Goal: Check status: Check status

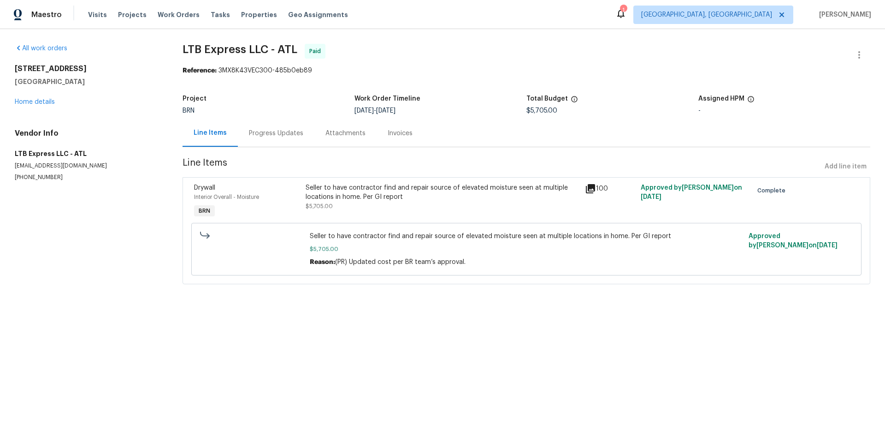
click at [283, 135] on div "Progress Updates" at bounding box center [276, 133] width 54 height 9
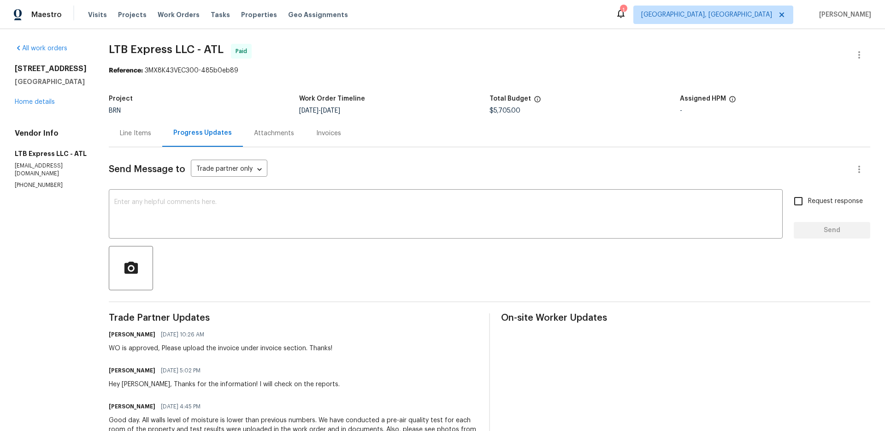
click at [334, 135] on div "Invoices" at bounding box center [328, 132] width 47 height 27
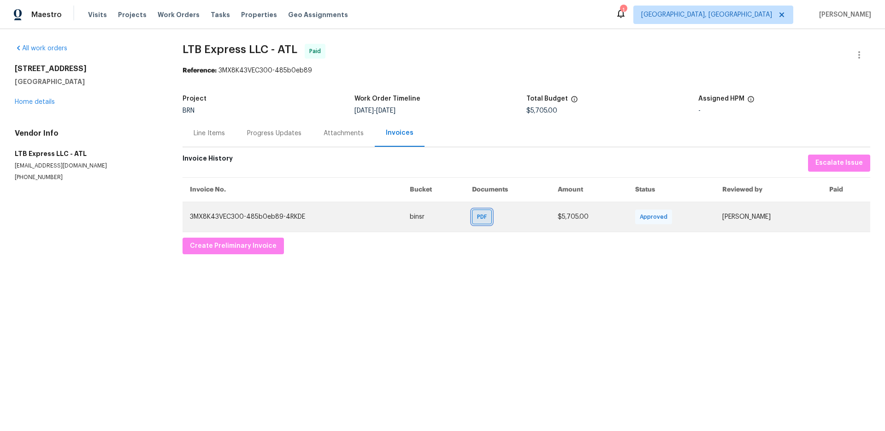
click at [477, 219] on span "PDF" at bounding box center [483, 216] width 13 height 9
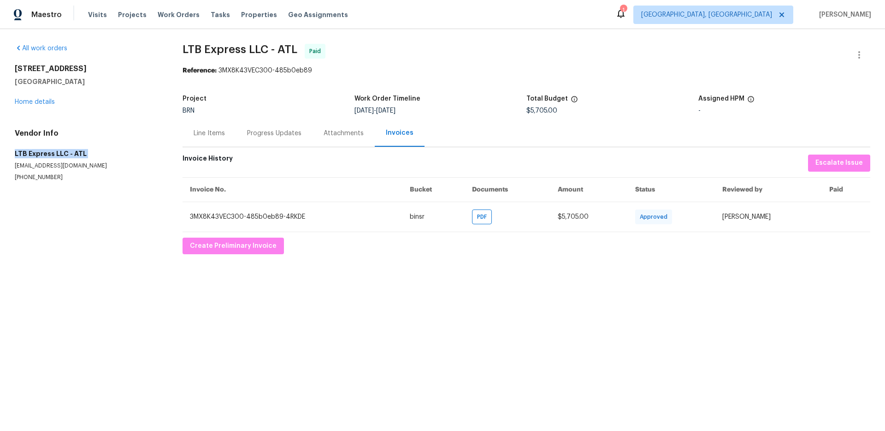
drag, startPoint x: 10, startPoint y: 153, endPoint x: 65, endPoint y: 154, distance: 55.3
click at [79, 158] on div "All work orders 2140 Fern Valley Dr SW Atlanta, GA 30331 Home details Vendor In…" at bounding box center [442, 149] width 885 height 240
click at [90, 155] on h5 "LTB Express LLC - ATL" at bounding box center [88, 153] width 146 height 9
drag, startPoint x: 76, startPoint y: 154, endPoint x: 66, endPoint y: 156, distance: 10.1
click at [0, 153] on html "Maestro Visits Projects Work Orders Tasks Properties Geo Assignments 1 Albuquer…" at bounding box center [442, 134] width 885 height 269
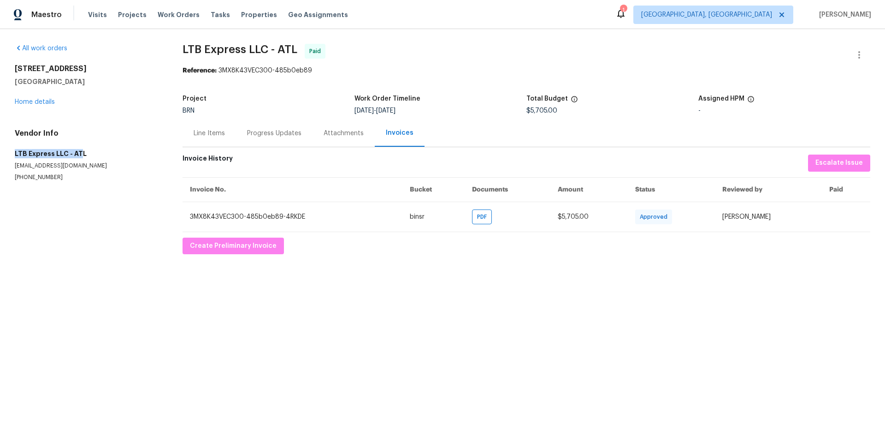
drag, startPoint x: 66, startPoint y: 156, endPoint x: 86, endPoint y: 156, distance: 20.3
click at [66, 156] on h5 "LTB Express LLC - ATL" at bounding box center [88, 153] width 146 height 9
drag, startPoint x: 80, startPoint y: 154, endPoint x: 76, endPoint y: 156, distance: 4.7
click at [39, 156] on h5 "LTB Express LLC - ATL" at bounding box center [88, 153] width 146 height 9
click at [76, 156] on h5 "LTB Express LLC - ATL" at bounding box center [88, 153] width 146 height 9
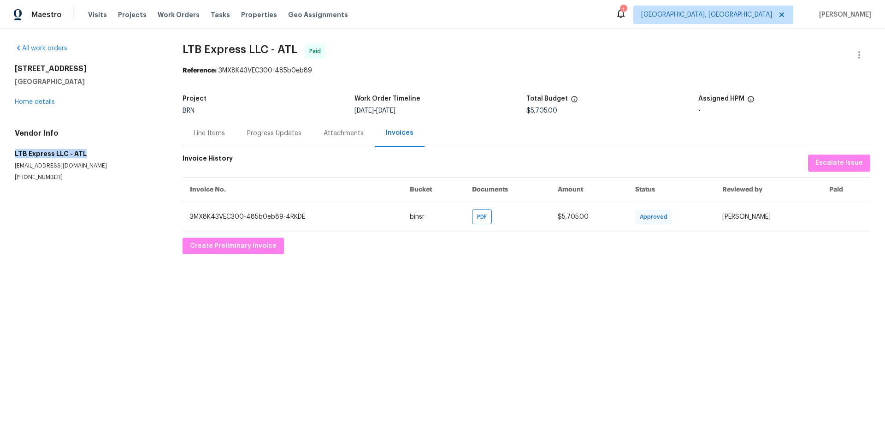
drag, startPoint x: 83, startPoint y: 154, endPoint x: 16, endPoint y: 156, distance: 66.9
click at [15, 156] on h5 "LTB Express LLC - ATL" at bounding box center [88, 153] width 146 height 9
copy h5 "LTB Express LLC - ATL"
click at [209, 131] on div "Line Items" at bounding box center [209, 133] width 31 height 9
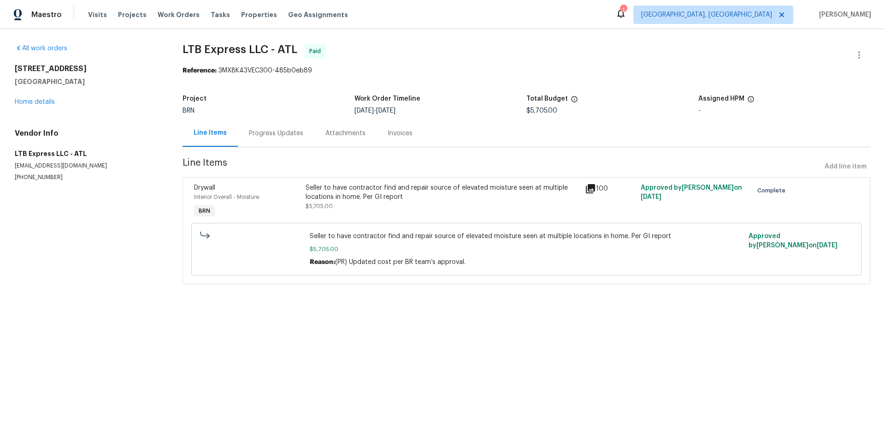
click at [281, 137] on div "Progress Updates" at bounding box center [276, 133] width 54 height 9
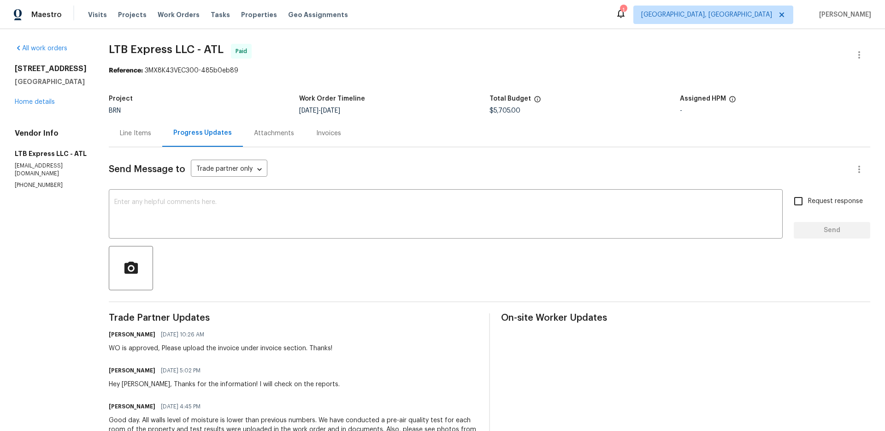
click at [123, 136] on div "Line Items" at bounding box center [135, 133] width 31 height 9
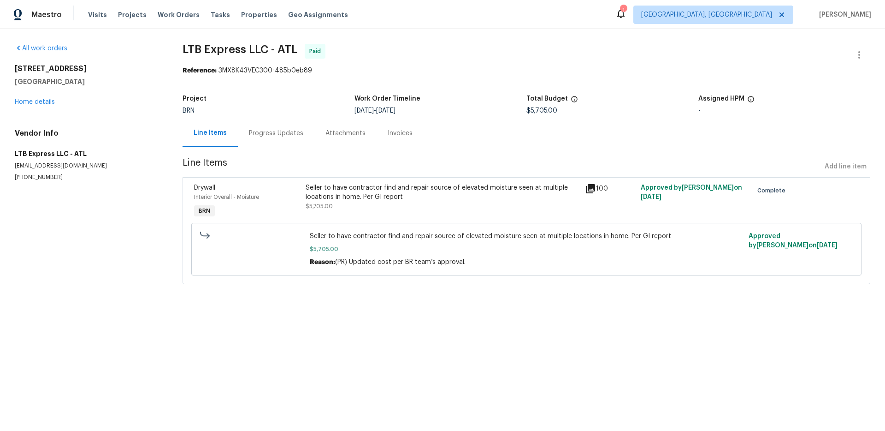
click at [272, 138] on div "Progress Updates" at bounding box center [276, 132] width 77 height 27
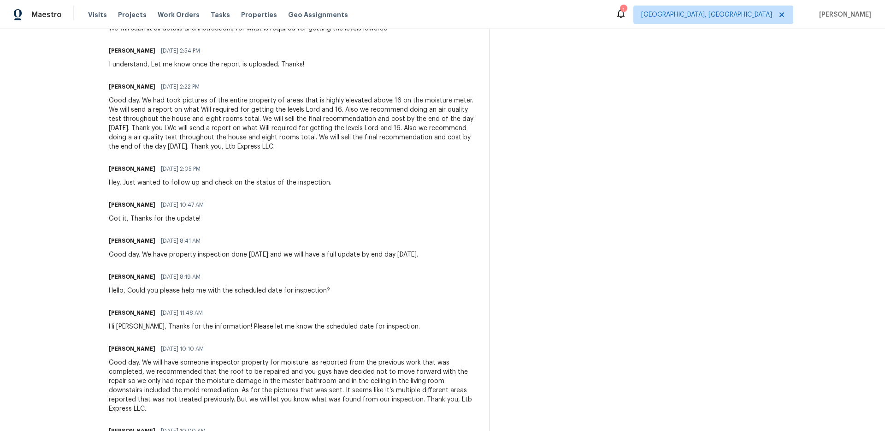
scroll to position [2065, 0]
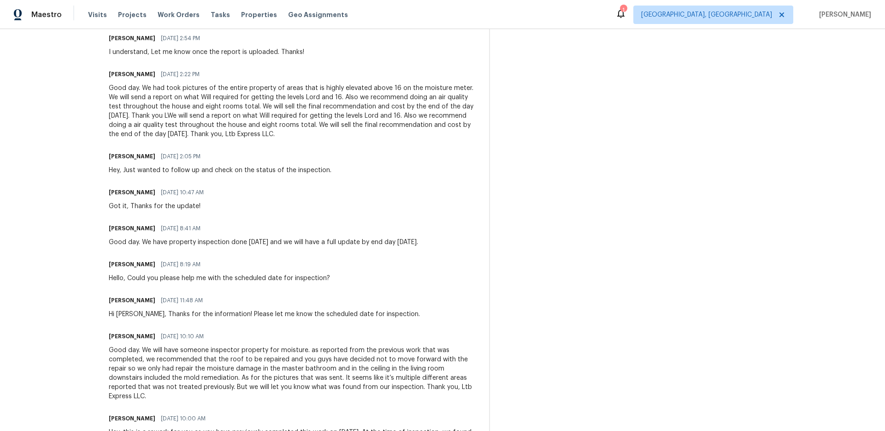
click at [161, 354] on div "Good day. We will have someone inspector property for moisture. as reported fro…" at bounding box center [293, 372] width 369 height 55
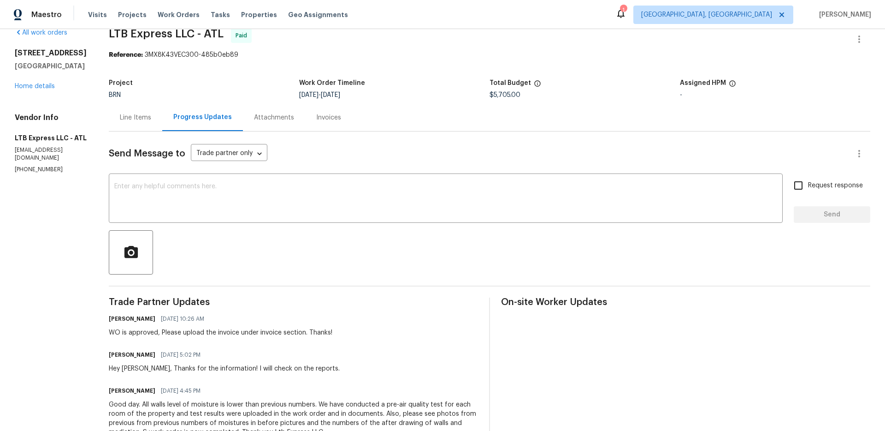
scroll to position [0, 0]
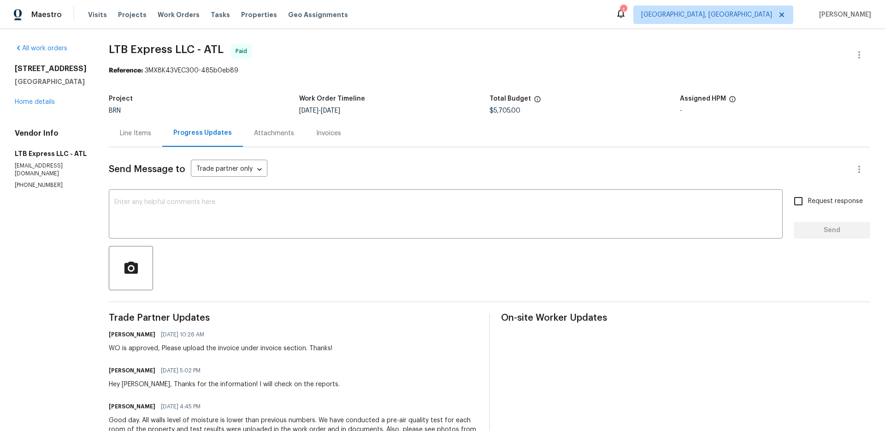
click at [254, 133] on div "Attachments" at bounding box center [274, 133] width 40 height 9
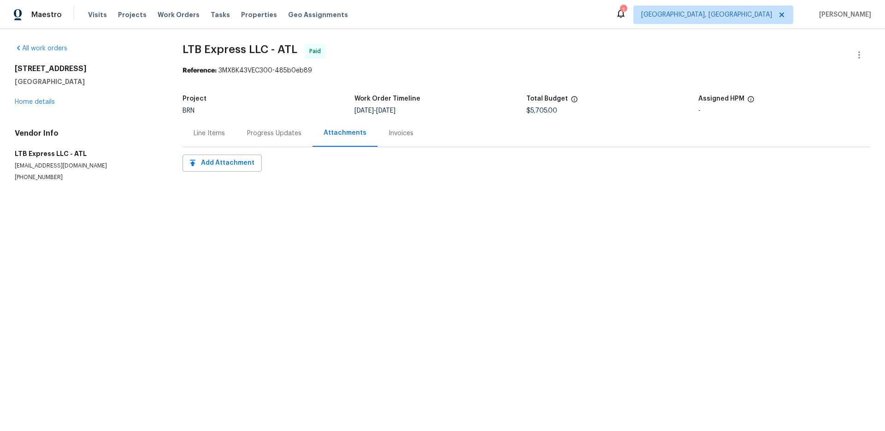
click at [275, 135] on div "Progress Updates" at bounding box center [274, 133] width 54 height 9
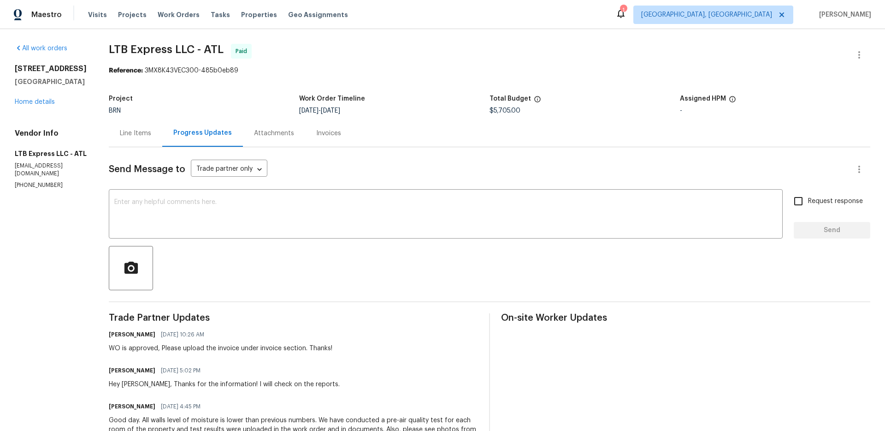
click at [321, 135] on div "Invoices" at bounding box center [328, 133] width 25 height 9
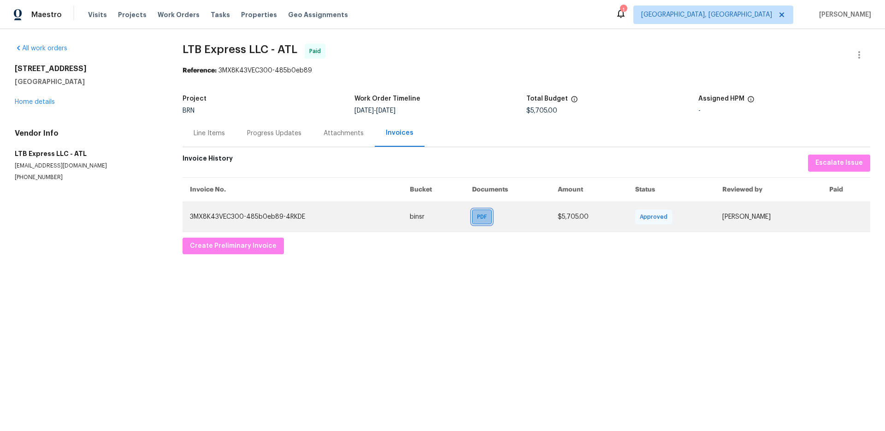
click at [472, 218] on div "PDF" at bounding box center [482, 216] width 20 height 15
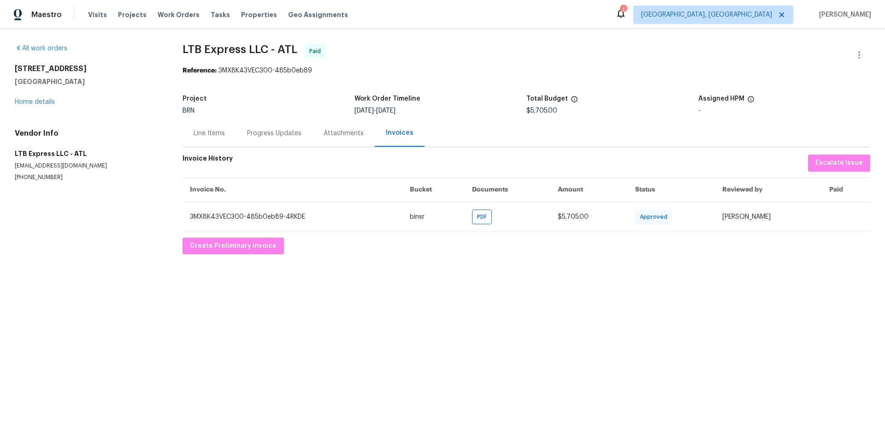
click at [255, 128] on div "Progress Updates" at bounding box center [274, 132] width 77 height 27
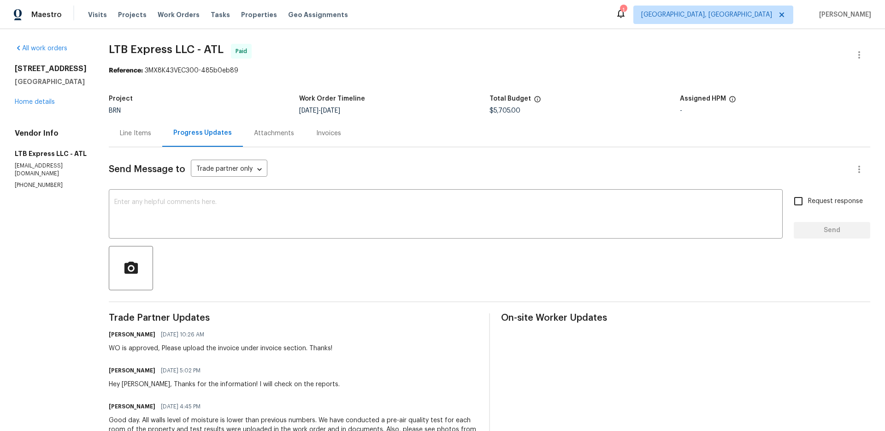
click at [316, 134] on div "Invoices" at bounding box center [328, 133] width 25 height 9
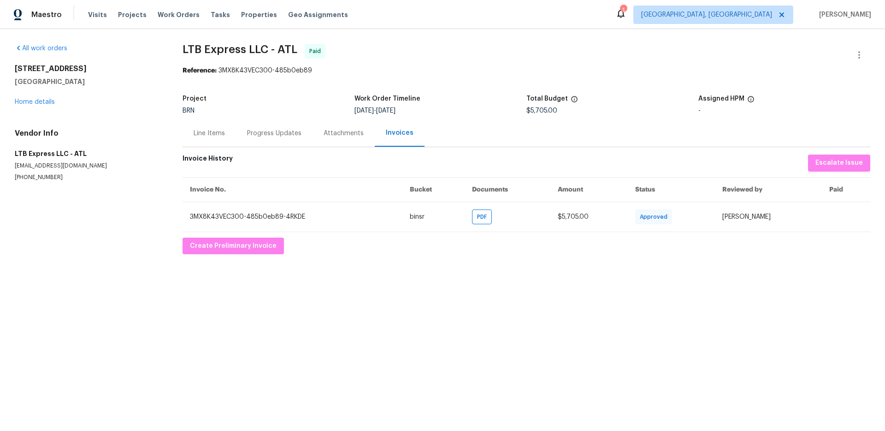
click at [302, 132] on div "Progress Updates" at bounding box center [274, 132] width 77 height 27
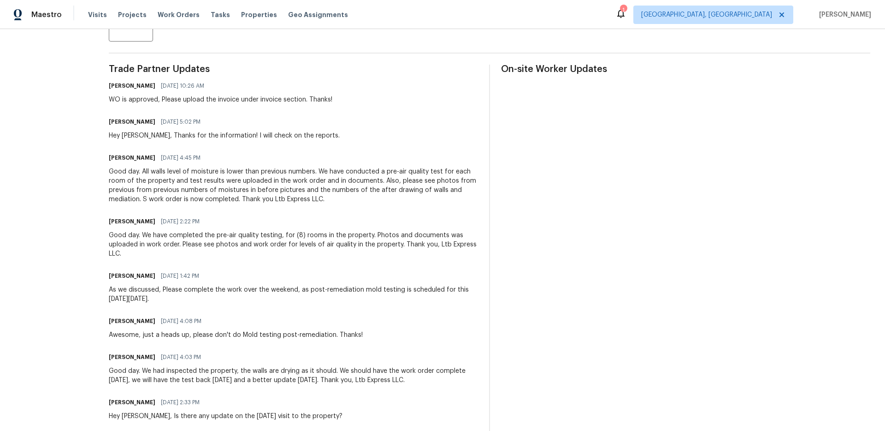
scroll to position [249, 0]
drag, startPoint x: 248, startPoint y: 183, endPoint x: 240, endPoint y: 181, distance: 9.2
click at [248, 183] on div "Good day. All walls level of moisture is lower than previous numbers. We have c…" at bounding box center [293, 184] width 369 height 37
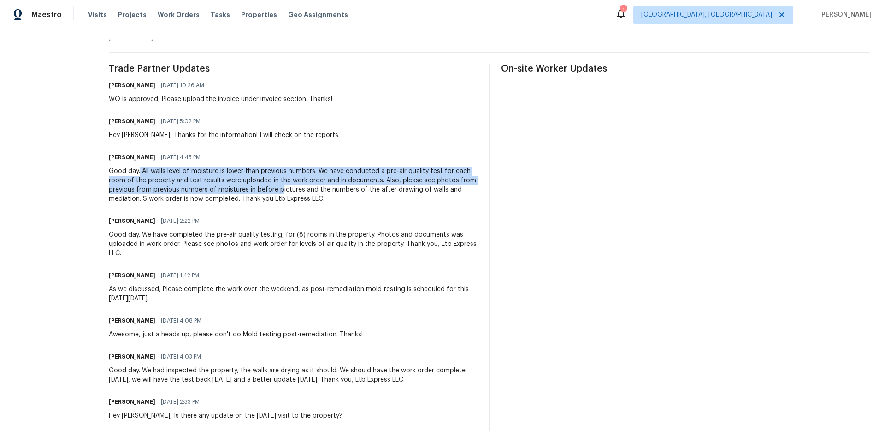
drag, startPoint x: 131, startPoint y: 170, endPoint x: 270, endPoint y: 188, distance: 140.4
click at [270, 188] on div "Good day. All walls level of moisture is lower than previous numbers. We have c…" at bounding box center [293, 184] width 369 height 37
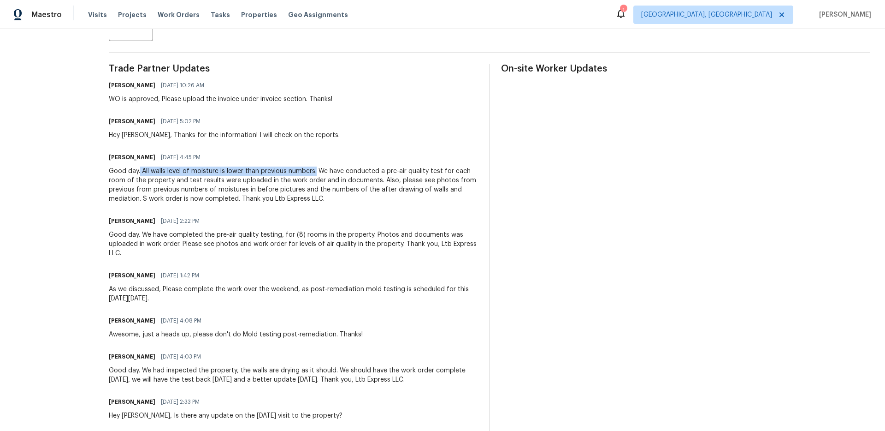
drag, startPoint x: 131, startPoint y: 171, endPoint x: 296, endPoint y: 171, distance: 165.0
click at [306, 171] on div "Good day. All walls level of moisture is lower than previous numbers. We have c…" at bounding box center [293, 184] width 369 height 37
copy div "All walls level of moisture is lower than previous numbers."
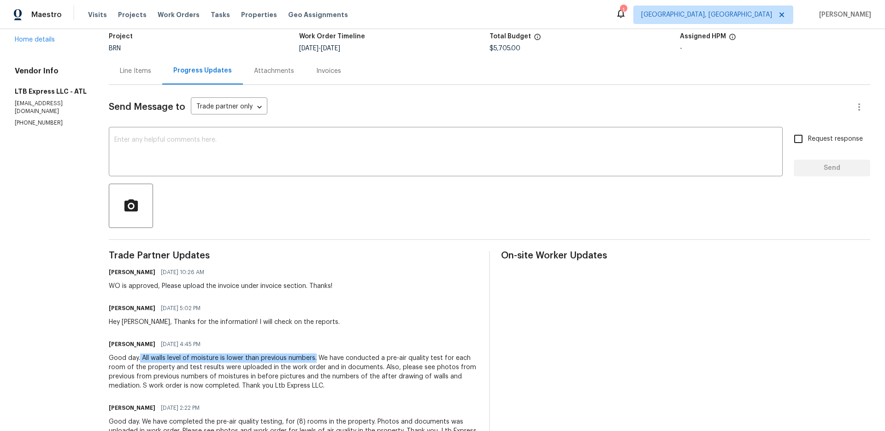
scroll to position [0, 0]
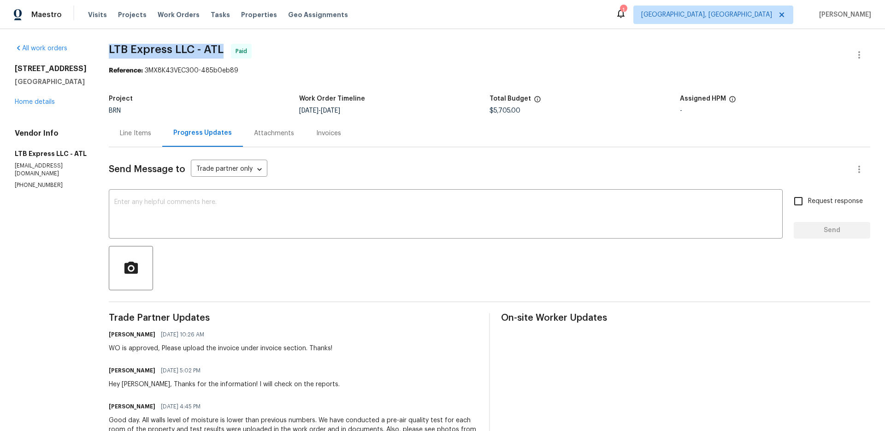
drag, startPoint x: 212, startPoint y: 49, endPoint x: 100, endPoint y: 48, distance: 111.1
click at [109, 49] on span "LTB Express LLC - ATL" at bounding box center [166, 49] width 115 height 11
copy span "LTB Express LLC - ATL"
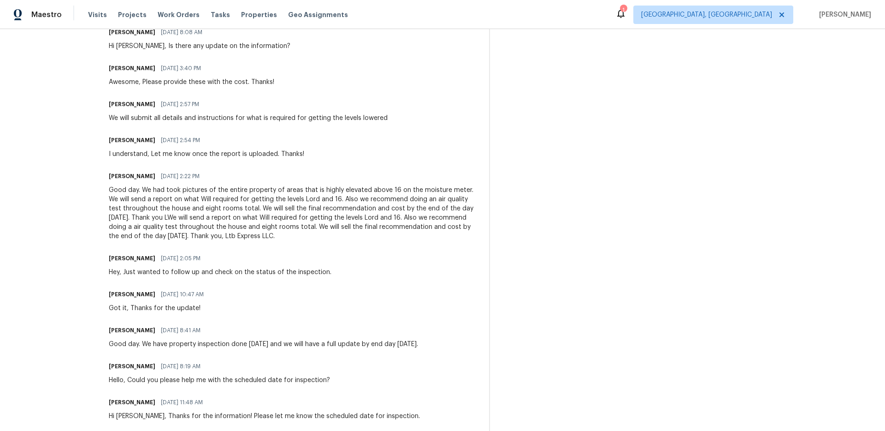
scroll to position [2143, 0]
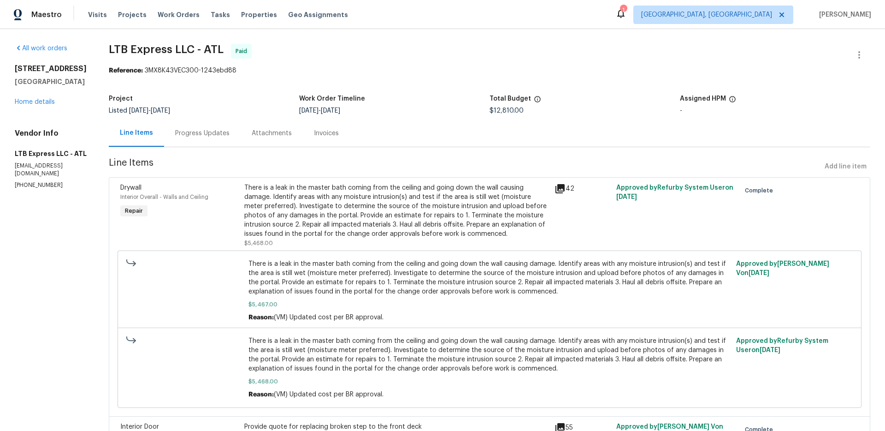
click at [175, 132] on div "Progress Updates" at bounding box center [202, 133] width 54 height 9
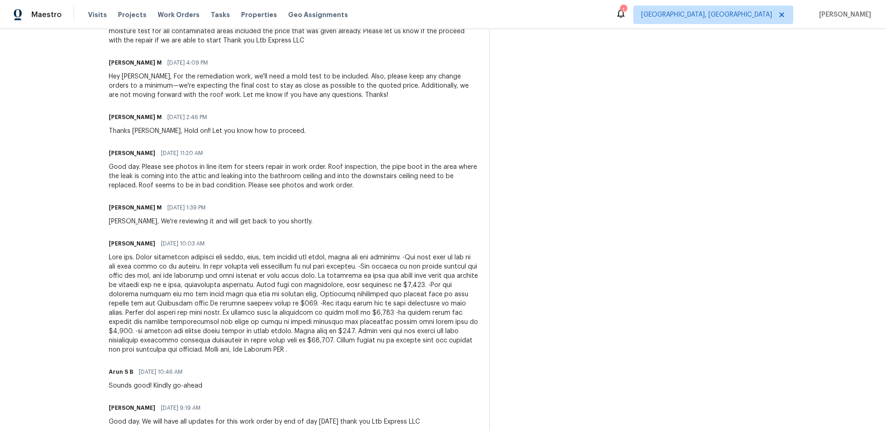
scroll to position [950, 0]
click at [199, 264] on div at bounding box center [293, 301] width 369 height 101
drag, startPoint x: 392, startPoint y: 256, endPoint x: 252, endPoint y: 268, distance: 140.6
click at [253, 268] on div at bounding box center [293, 301] width 369 height 101
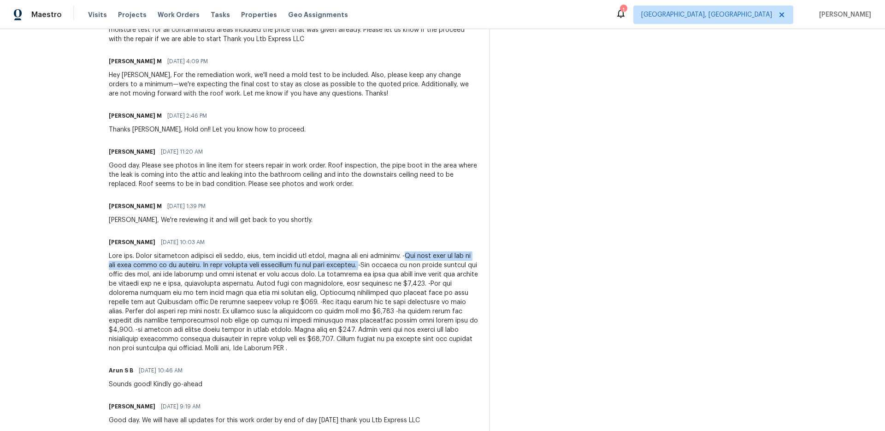
drag, startPoint x: 394, startPoint y: 255, endPoint x: 351, endPoint y: 266, distance: 44.2
click at [356, 264] on div at bounding box center [293, 301] width 369 height 101
copy div "The pipe boot on top of the roof seems to be leaking. We will conduct more insp…"
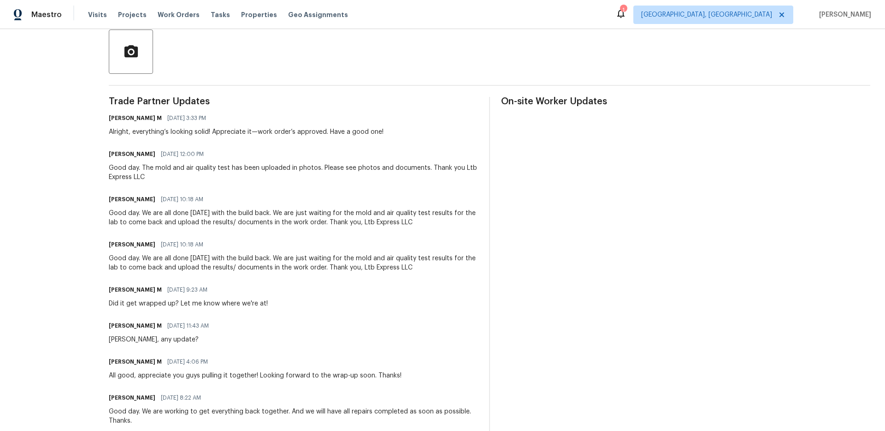
scroll to position [0, 0]
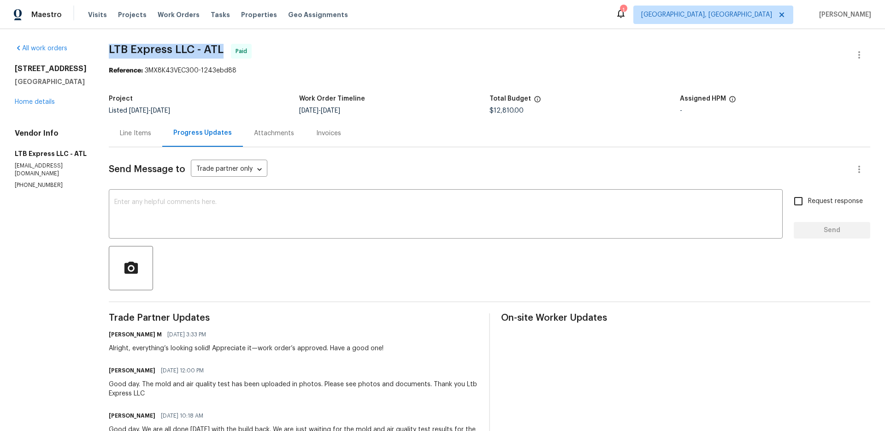
drag, startPoint x: 213, startPoint y: 48, endPoint x: 100, endPoint y: 50, distance: 113.0
click at [109, 50] on span "LTB Express LLC - ATL" at bounding box center [166, 49] width 115 height 11
copy span "LTB Express LLC - ATL"
click at [130, 124] on div "Line Items" at bounding box center [135, 132] width 53 height 27
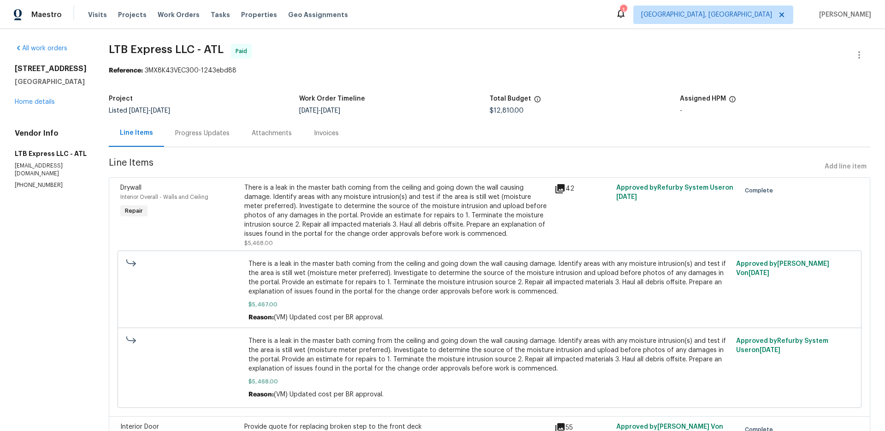
click at [268, 137] on div "Attachments" at bounding box center [272, 133] width 40 height 9
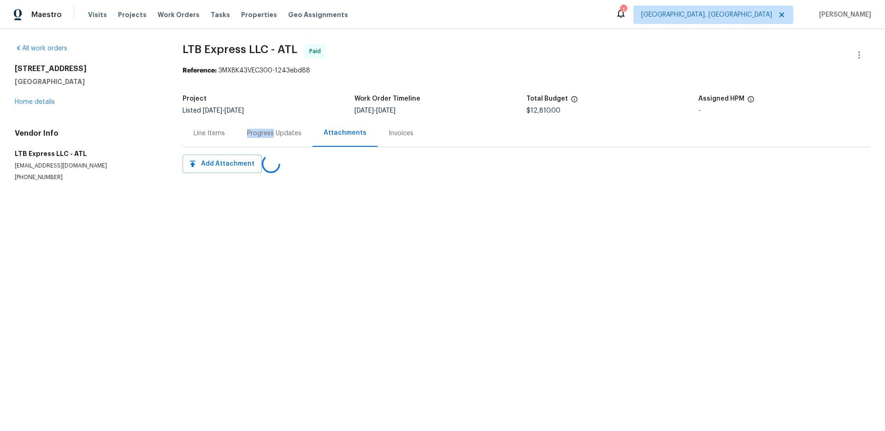
click at [268, 137] on div "Progress Updates" at bounding box center [274, 133] width 54 height 9
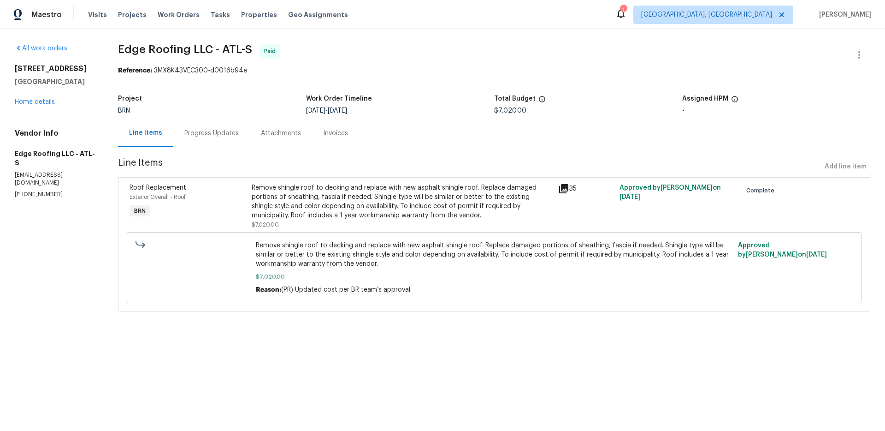
click at [321, 205] on div "Remove shingle roof to decking and replace with new asphalt shingle roof. Repla…" at bounding box center [402, 201] width 301 height 37
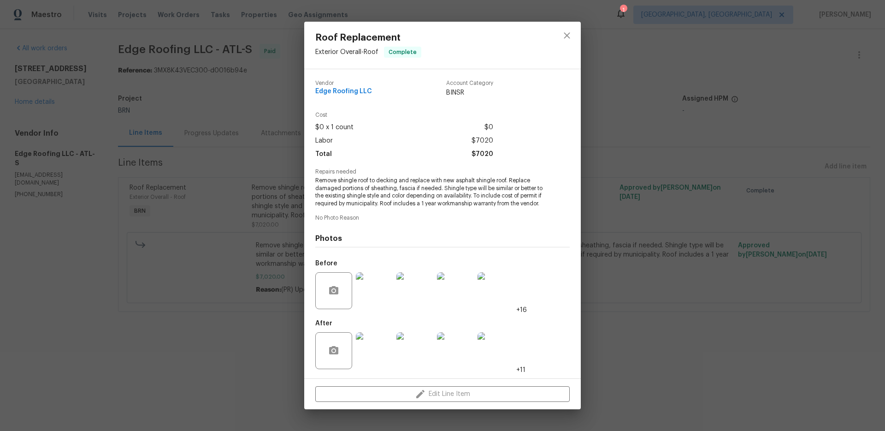
drag, startPoint x: 317, startPoint y: 243, endPoint x: 295, endPoint y: 236, distance: 22.6
click at [316, 243] on div "Photos Before +16 After +11" at bounding box center [442, 299] width 254 height 152
click at [278, 231] on div "Roof Replacement Exterior Overall - Roof Complete Vendor Edge Roofing LLC Accou…" at bounding box center [442, 215] width 885 height 431
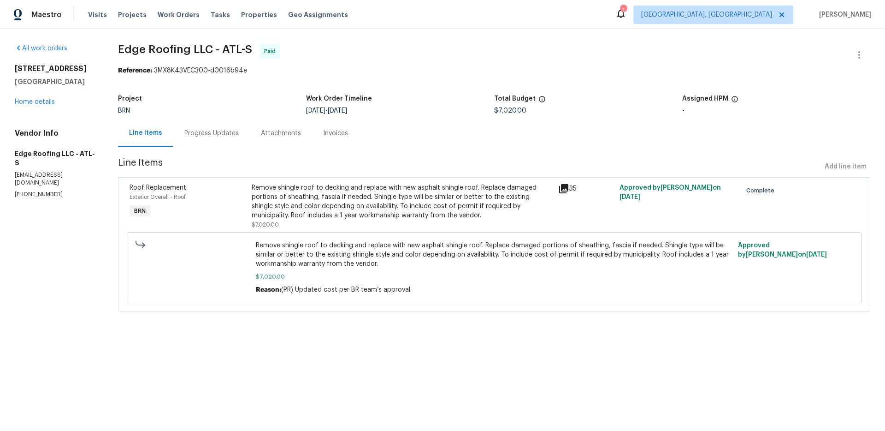
click at [325, 133] on div "Invoices" at bounding box center [335, 133] width 25 height 9
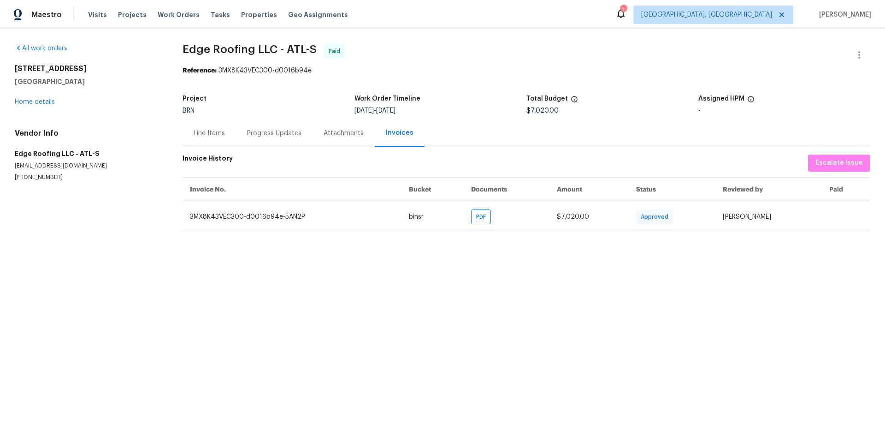
click at [332, 136] on div "Attachments" at bounding box center [344, 133] width 40 height 9
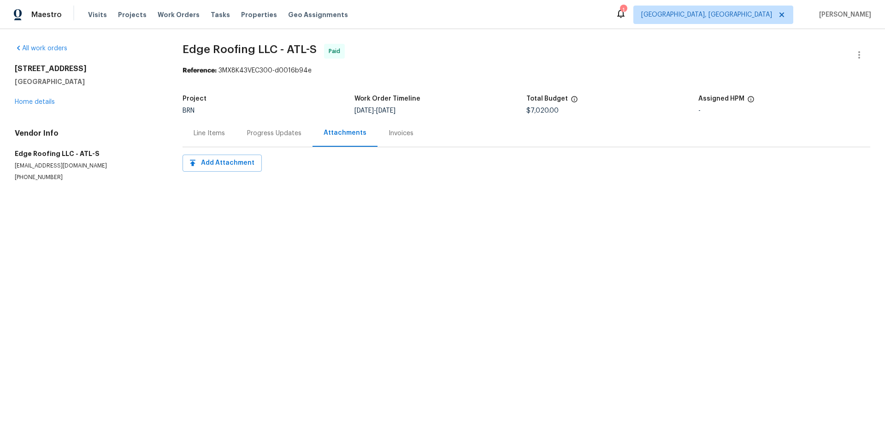
click at [272, 131] on div "Progress Updates" at bounding box center [274, 133] width 54 height 9
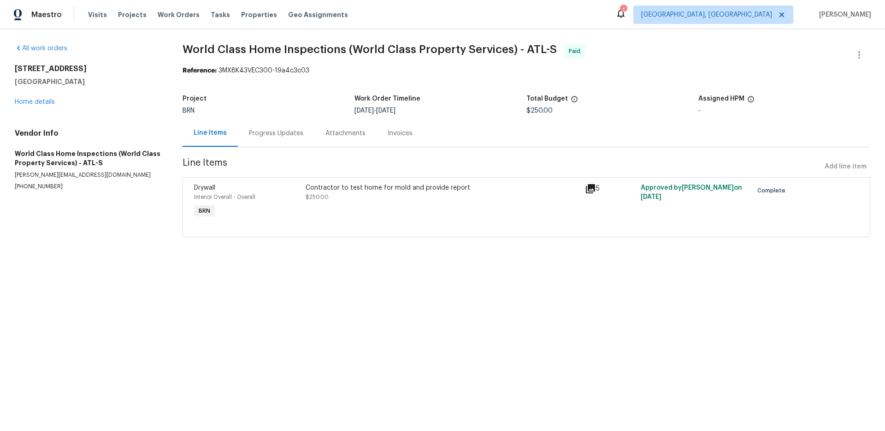
click at [369, 191] on div "Contractor to test home for mold and provide report" at bounding box center [443, 187] width 274 height 9
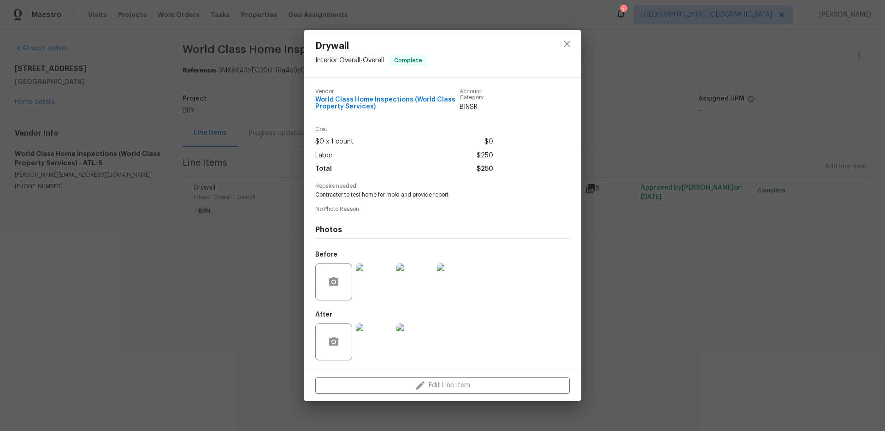
drag, startPoint x: 633, startPoint y: 234, endPoint x: 354, endPoint y: 205, distance: 280.4
click at [629, 233] on div "Drywall Interior Overall - Overall Complete Vendor World Class Home Inspections…" at bounding box center [442, 215] width 885 height 431
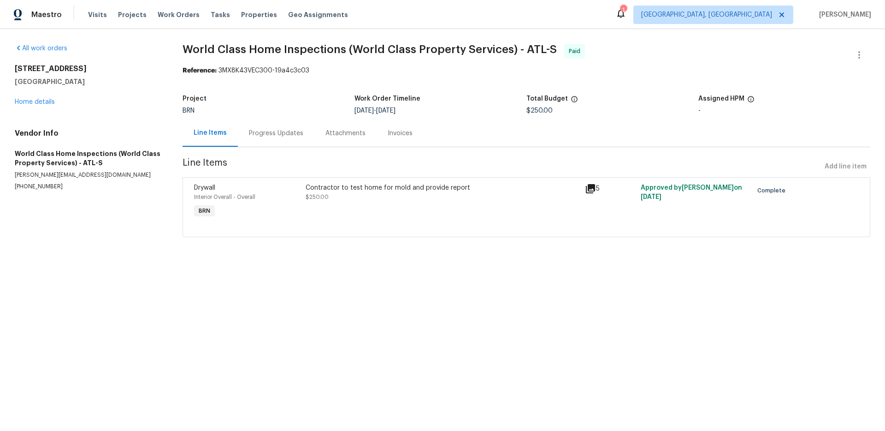
click at [272, 138] on div "Progress Updates" at bounding box center [276, 132] width 77 height 27
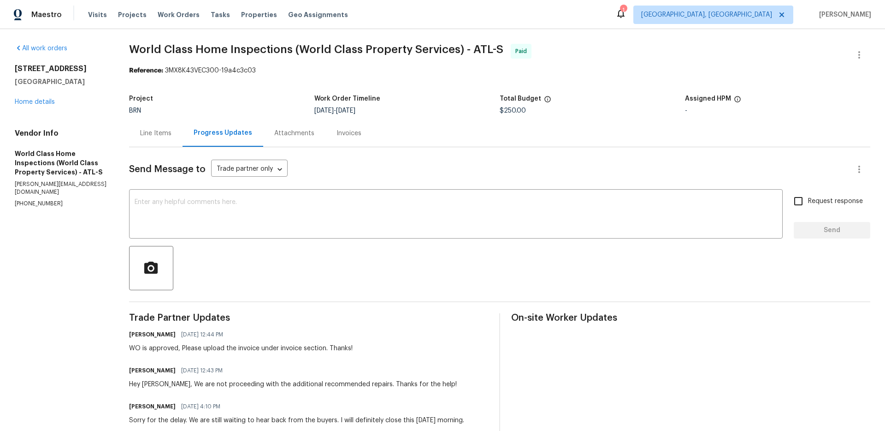
click at [294, 135] on div "Attachments" at bounding box center [294, 133] width 40 height 9
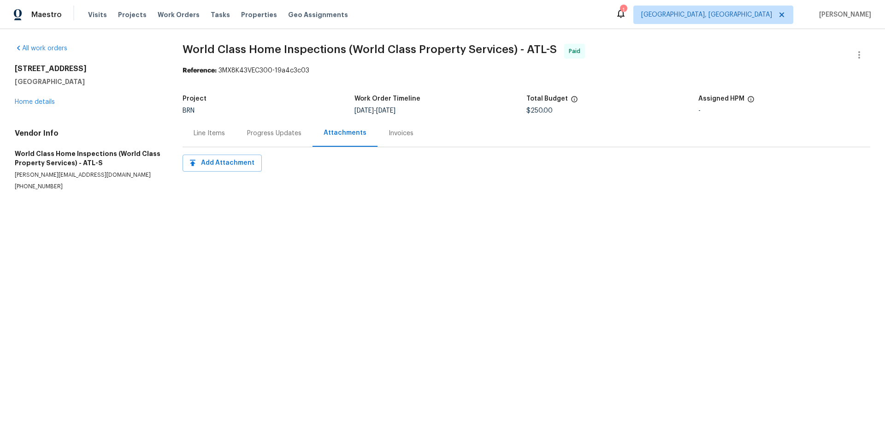
click at [389, 136] on div "Invoices" at bounding box center [401, 133] width 25 height 9
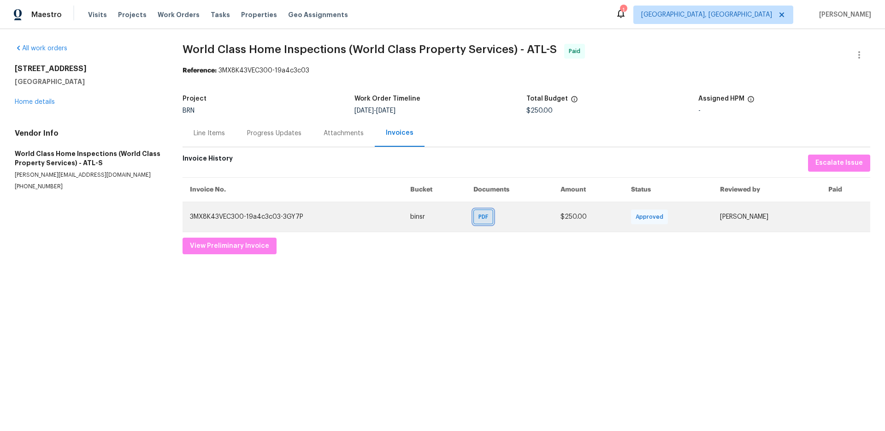
click at [478, 219] on span "PDF" at bounding box center [484, 216] width 13 height 9
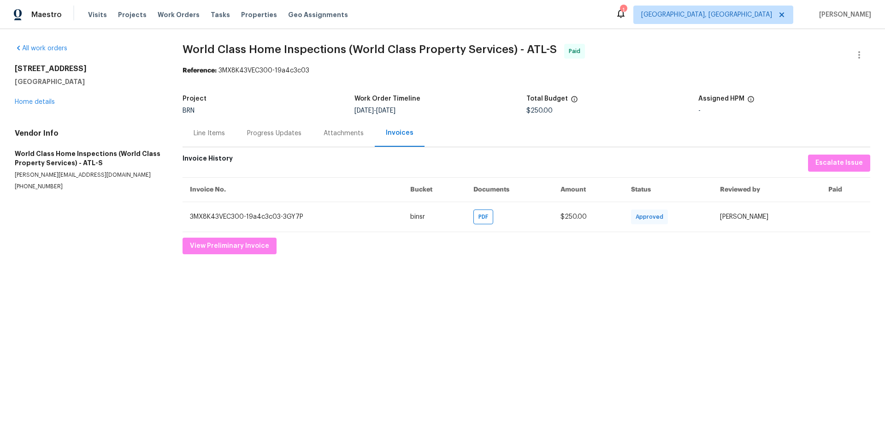
click at [195, 133] on div "Line Items" at bounding box center [209, 133] width 31 height 9
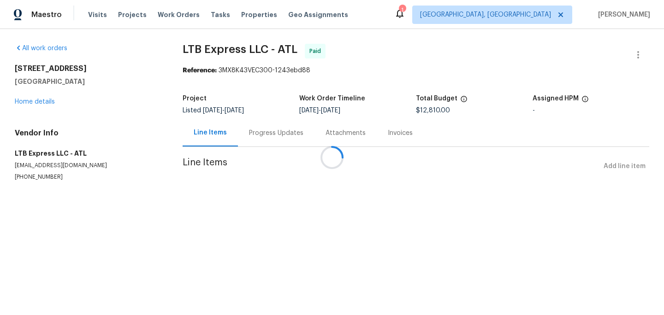
drag, startPoint x: 284, startPoint y: 146, endPoint x: 276, endPoint y: 136, distance: 13.5
click at [284, 146] on div at bounding box center [332, 157] width 664 height 315
click at [276, 135] on div at bounding box center [332, 157] width 664 height 315
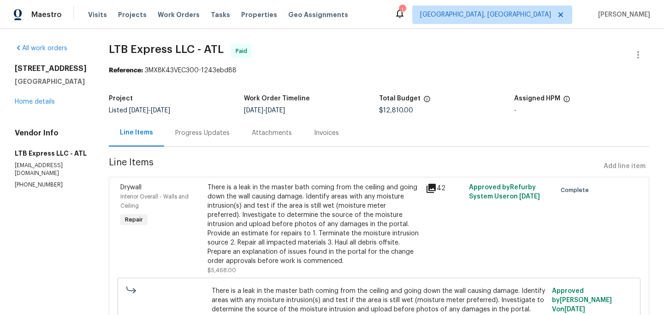
click at [204, 134] on div "Progress Updates" at bounding box center [202, 133] width 54 height 9
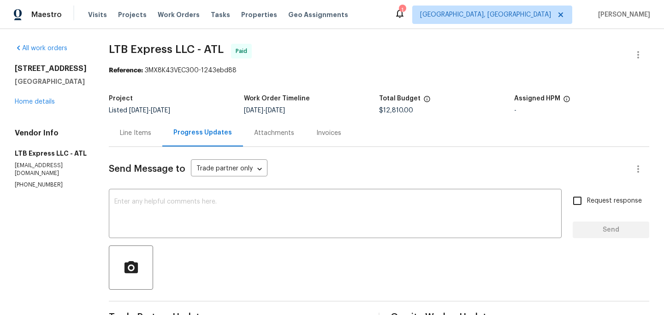
click at [120, 135] on div "Line Items" at bounding box center [135, 133] width 31 height 9
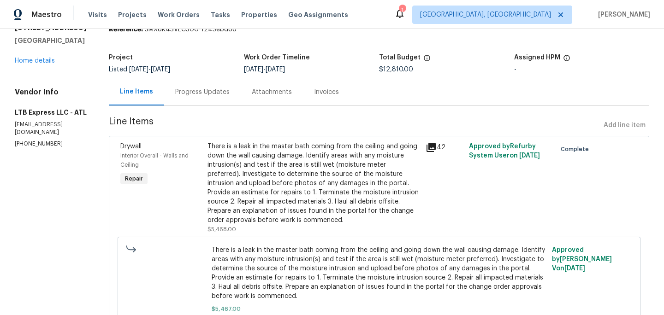
scroll to position [46, 0]
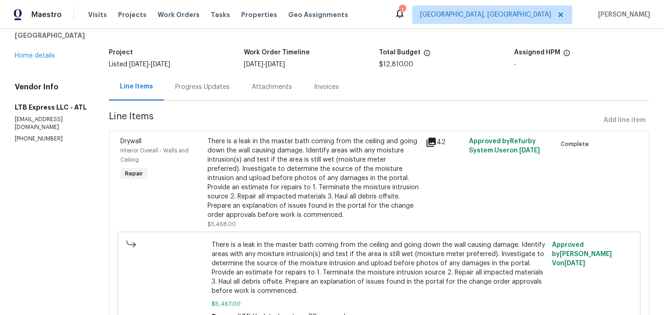
click at [376, 173] on div "There is a leak in the master bath coming from the ceiling and going down the w…" at bounding box center [313, 178] width 213 height 83
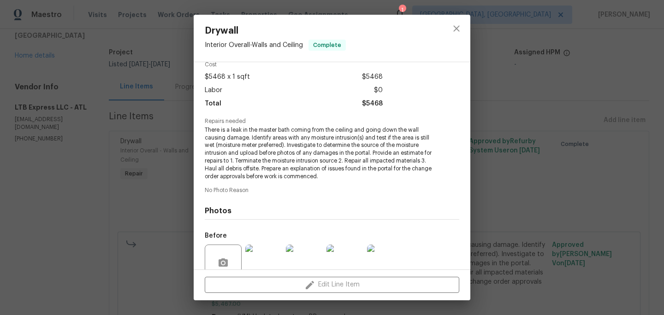
scroll to position [124, 0]
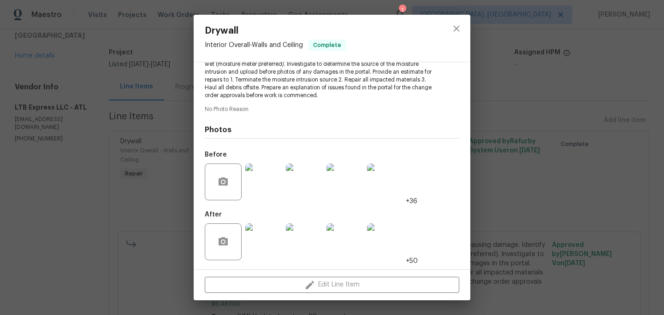
click at [396, 236] on img at bounding box center [385, 242] width 37 height 37
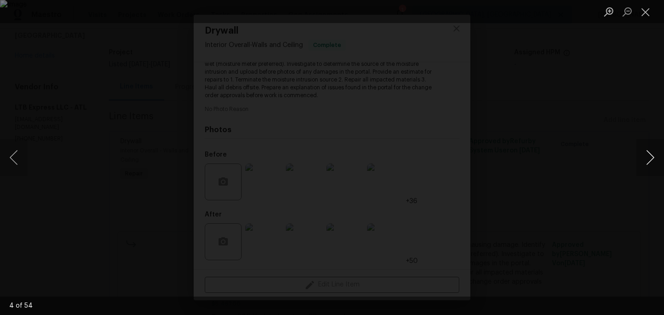
click at [649, 163] on button "Next image" at bounding box center [650, 157] width 28 height 37
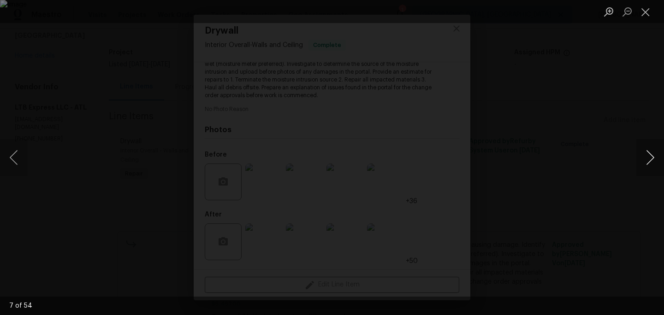
click at [649, 163] on button "Next image" at bounding box center [650, 157] width 28 height 37
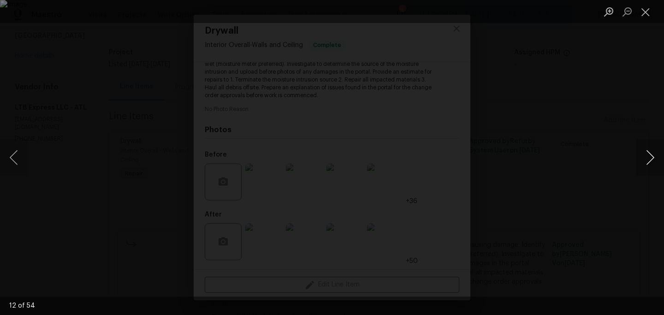
click at [649, 163] on button "Next image" at bounding box center [650, 157] width 28 height 37
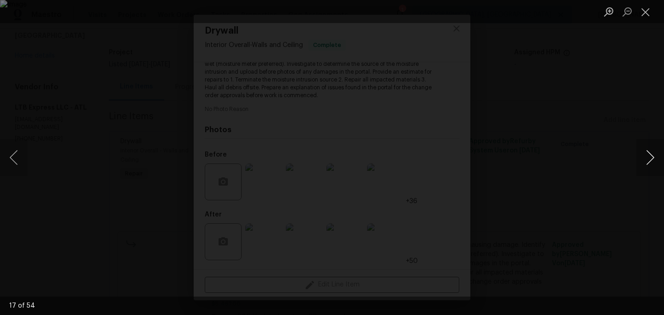
click at [649, 163] on button "Next image" at bounding box center [650, 157] width 28 height 37
click at [648, 163] on button "Next image" at bounding box center [650, 157] width 28 height 37
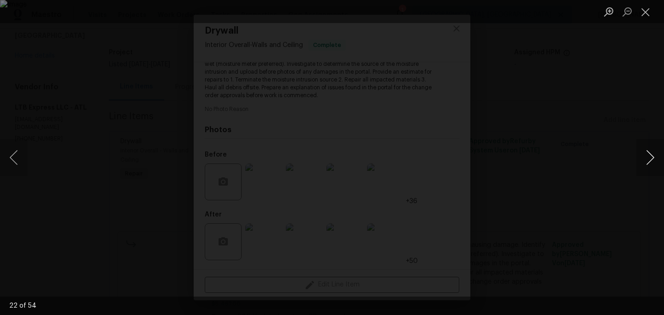
click at [648, 163] on button "Next image" at bounding box center [650, 157] width 28 height 37
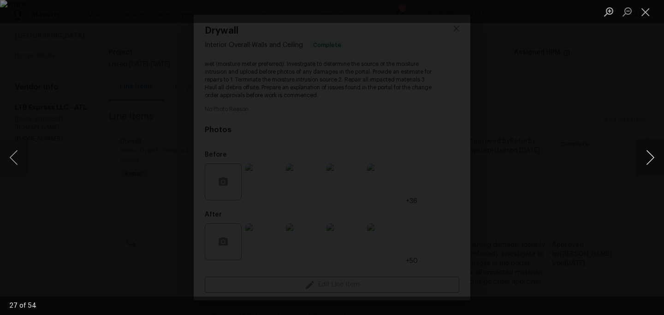
click at [648, 163] on button "Next image" at bounding box center [650, 157] width 28 height 37
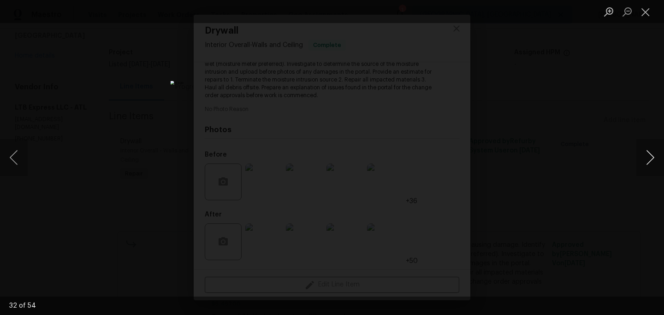
click at [648, 163] on button "Next image" at bounding box center [650, 157] width 28 height 37
drag, startPoint x: 583, startPoint y: 171, endPoint x: 506, endPoint y: 167, distance: 77.1
click at [582, 171] on div "Lightbox" at bounding box center [332, 157] width 664 height 315
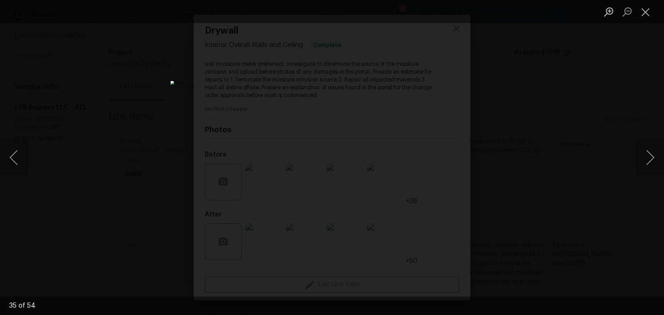
click at [206, 174] on div "Lightbox" at bounding box center [332, 157] width 664 height 315
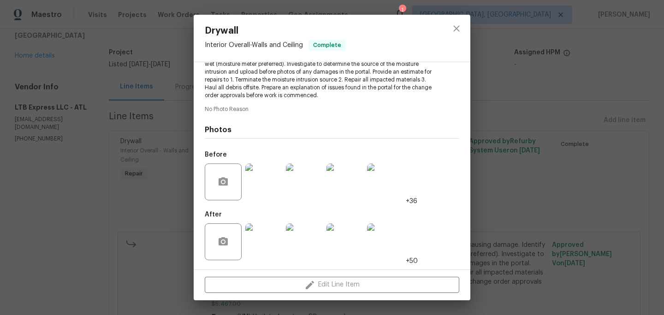
click at [257, 177] on img at bounding box center [263, 182] width 37 height 37
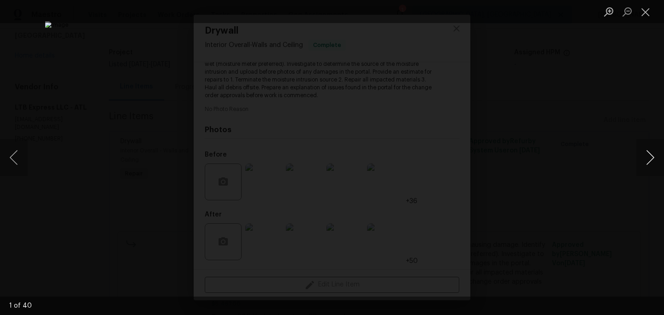
click at [646, 159] on button "Next image" at bounding box center [650, 157] width 28 height 37
click at [645, 159] on button "Next image" at bounding box center [650, 157] width 28 height 37
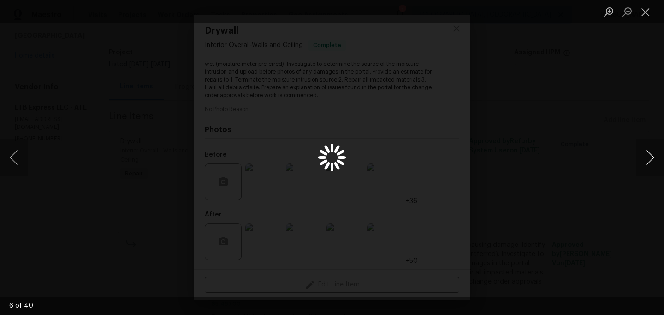
click at [645, 159] on button "Next image" at bounding box center [650, 157] width 28 height 37
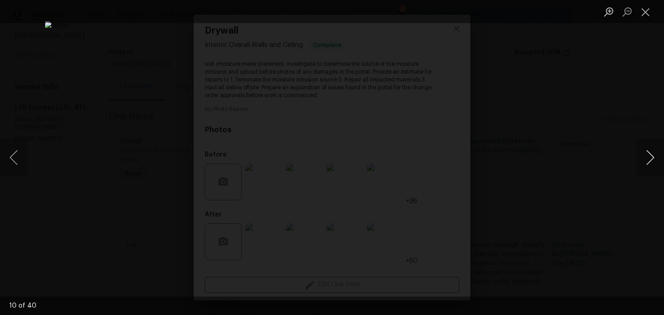
click at [645, 159] on button "Next image" at bounding box center [650, 157] width 28 height 37
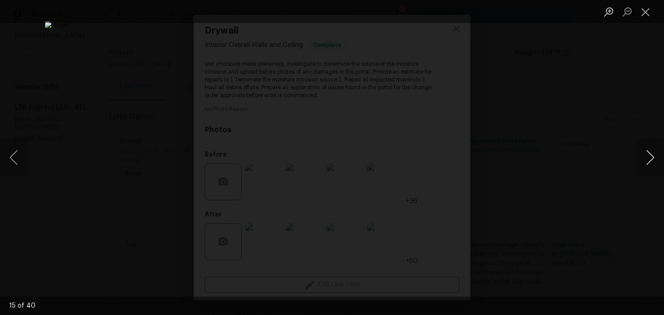
click at [645, 159] on button "Next image" at bounding box center [650, 157] width 28 height 37
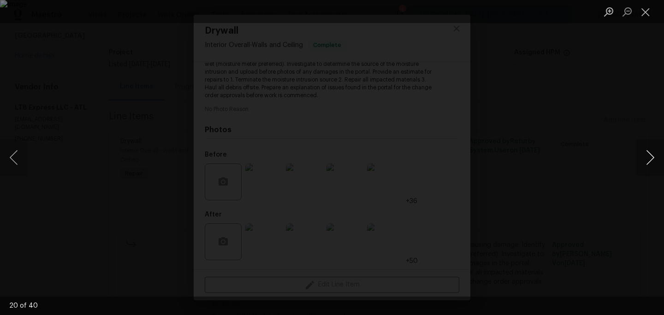
click at [645, 159] on button "Next image" at bounding box center [650, 157] width 28 height 37
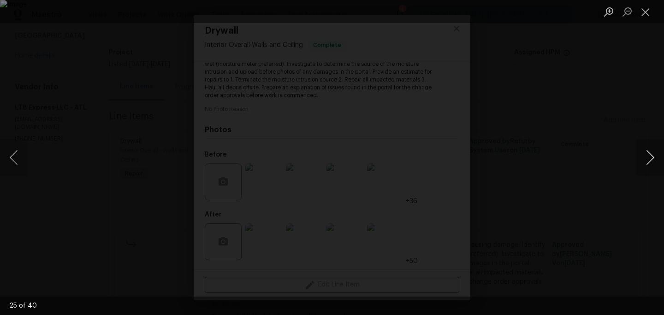
click at [645, 159] on button "Next image" at bounding box center [650, 157] width 28 height 37
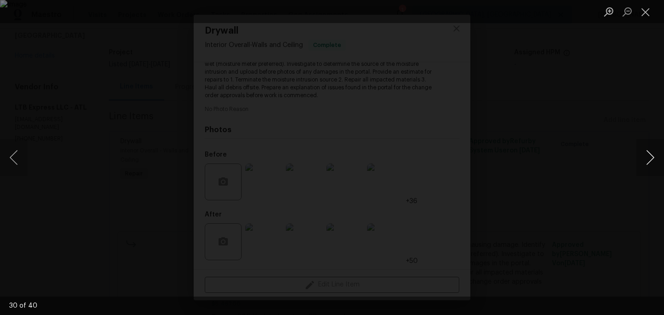
click at [645, 159] on button "Next image" at bounding box center [650, 157] width 28 height 37
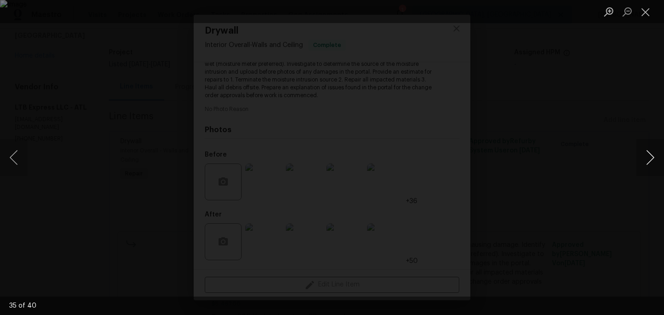
click at [645, 159] on button "Next image" at bounding box center [650, 157] width 28 height 37
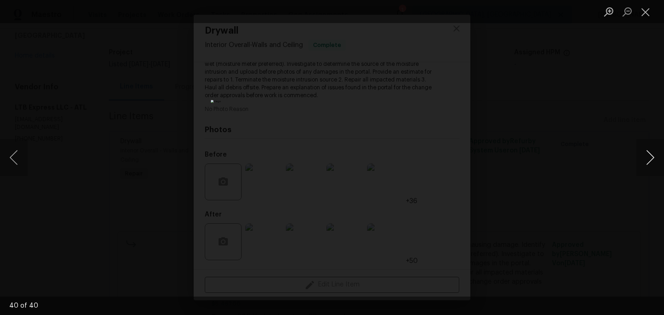
click at [645, 159] on button "Next image" at bounding box center [650, 157] width 28 height 37
drag, startPoint x: 611, startPoint y: 165, endPoint x: 602, endPoint y: 167, distance: 9.3
click at [611, 165] on div "Lightbox" at bounding box center [332, 157] width 664 height 315
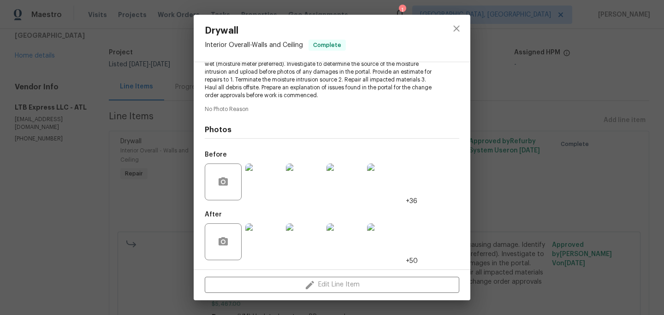
click at [383, 240] on img at bounding box center [385, 242] width 37 height 37
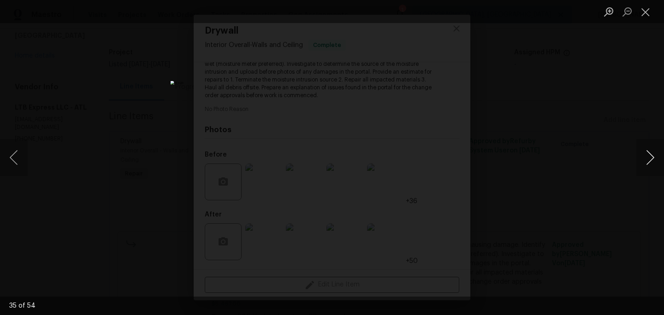
click at [643, 159] on button "Next image" at bounding box center [650, 157] width 28 height 37
click at [643, 160] on button "Next image" at bounding box center [650, 157] width 28 height 37
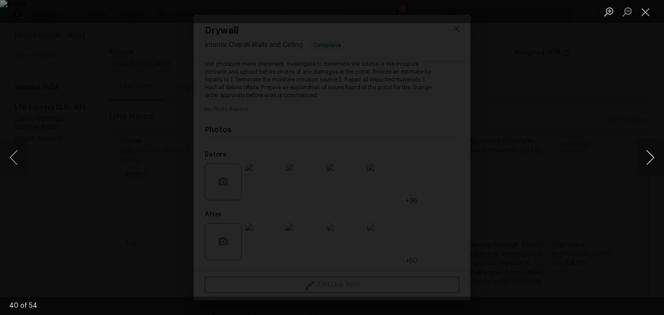
click at [643, 160] on button "Next image" at bounding box center [650, 157] width 28 height 37
click at [17, 160] on button "Previous image" at bounding box center [14, 157] width 28 height 37
click at [652, 162] on button "Next image" at bounding box center [650, 157] width 28 height 37
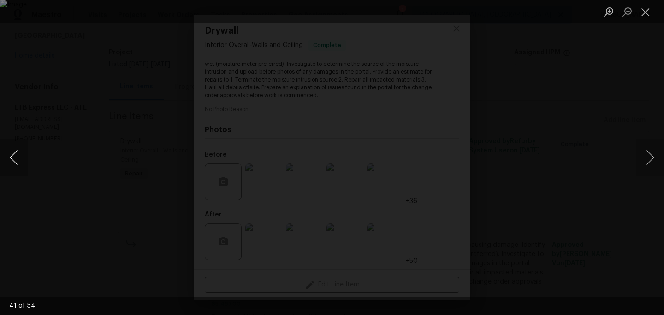
click at [19, 155] on button "Previous image" at bounding box center [14, 157] width 28 height 37
click at [644, 160] on button "Next image" at bounding box center [650, 157] width 28 height 37
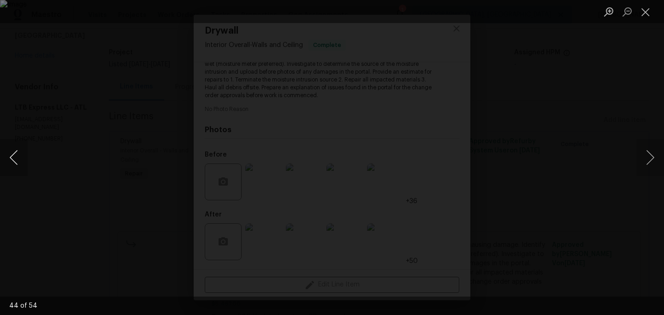
click at [13, 154] on button "Previous image" at bounding box center [14, 157] width 28 height 37
click at [652, 161] on button "Next image" at bounding box center [650, 157] width 28 height 37
click at [647, 163] on button "Next image" at bounding box center [650, 157] width 28 height 37
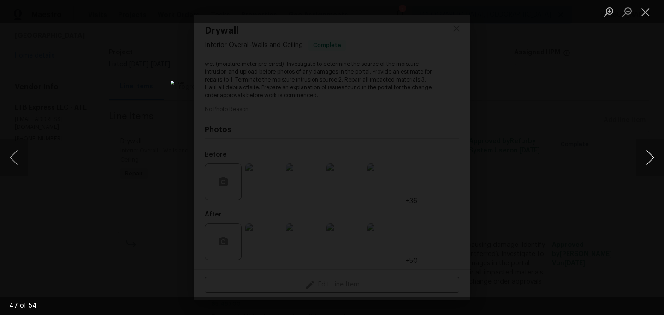
click at [646, 162] on button "Next image" at bounding box center [650, 157] width 28 height 37
click at [650, 157] on button "Next image" at bounding box center [650, 157] width 28 height 37
drag, startPoint x: 636, startPoint y: 159, endPoint x: 536, endPoint y: 171, distance: 101.2
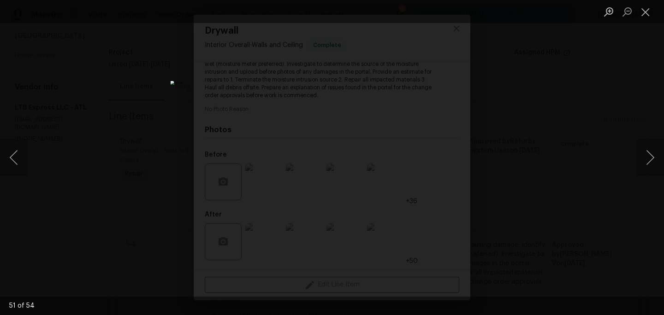
click at [535, 173] on div "Lightbox" at bounding box center [332, 157] width 664 height 315
click at [516, 184] on div "Lightbox" at bounding box center [332, 157] width 664 height 315
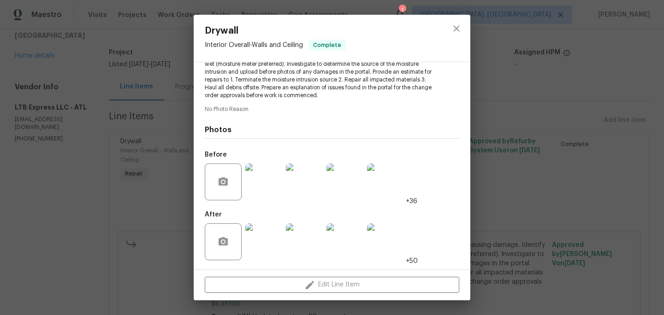
drag, startPoint x: 140, startPoint y: 112, endPoint x: 138, endPoint y: 19, distance: 93.1
click at [140, 112] on div "Drywall Interior Overall - Walls and Ceiling Complete Vendor LTB Express LLC Ac…" at bounding box center [332, 157] width 664 height 315
